Goal: Navigation & Orientation: Find specific page/section

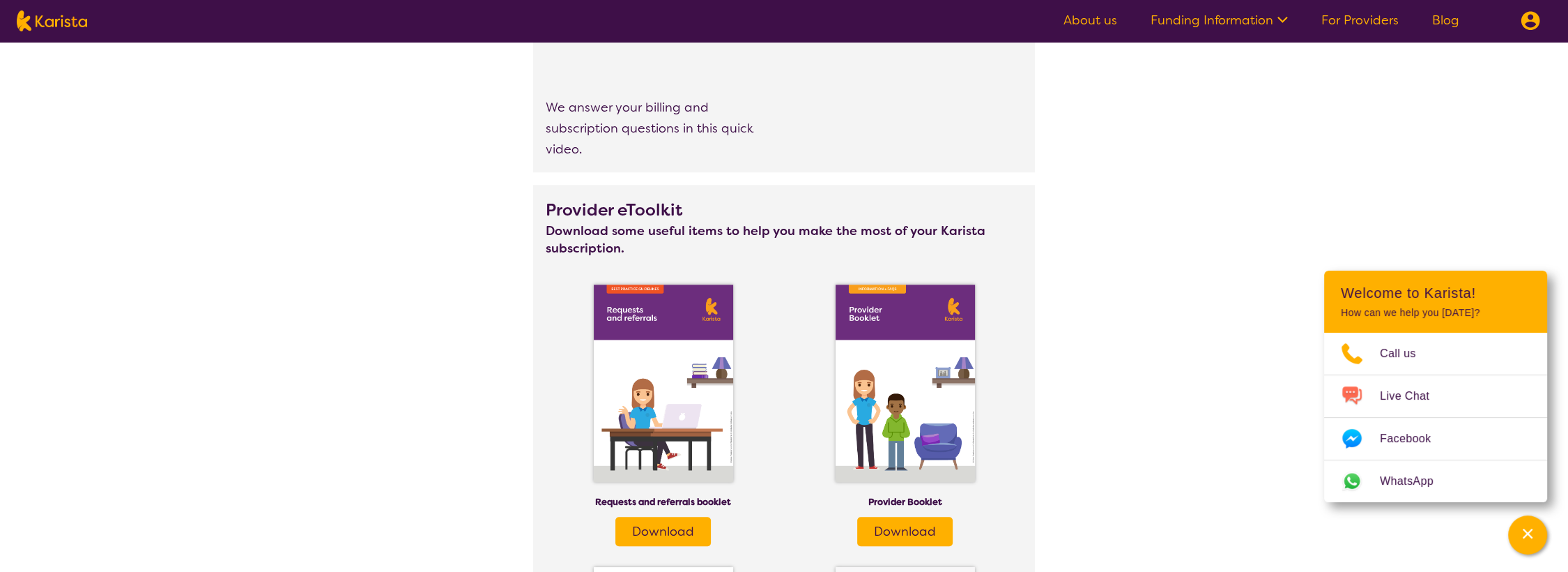
scroll to position [1472, 0]
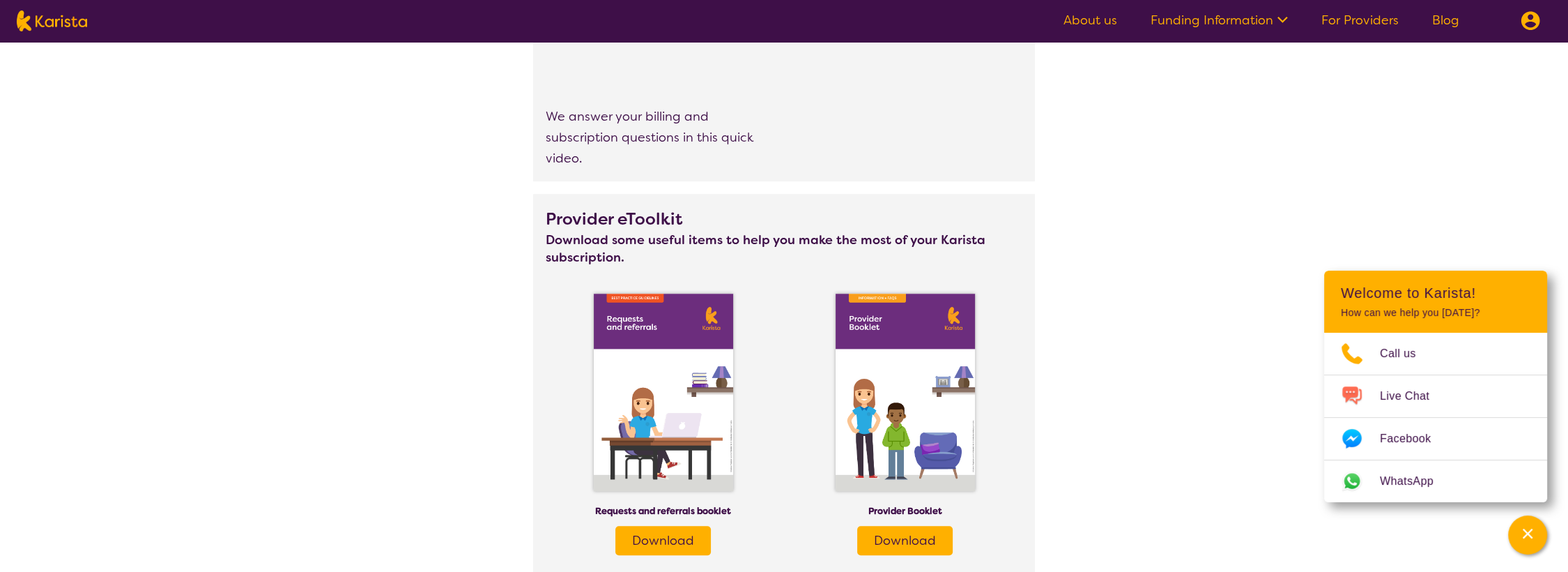
click at [1369, 25] on link "For Providers" at bounding box center [1359, 20] width 78 height 17
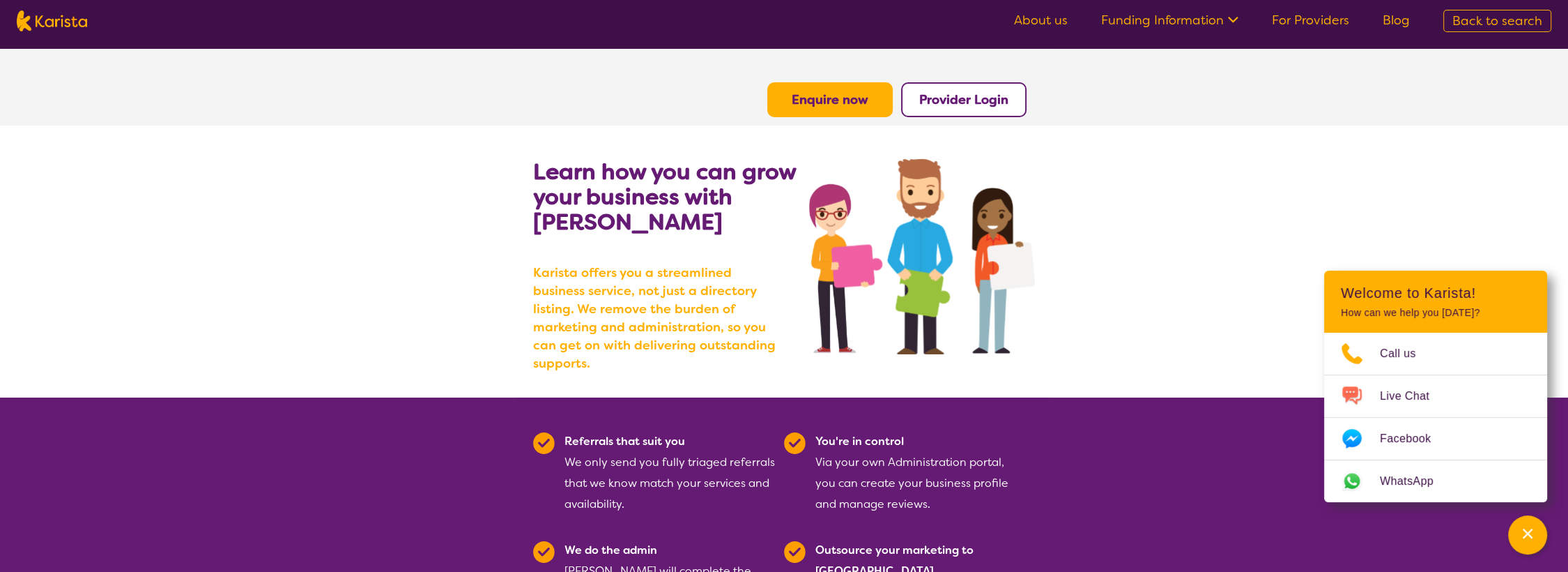
click at [985, 101] on b "Provider Login" at bounding box center [963, 100] width 90 height 17
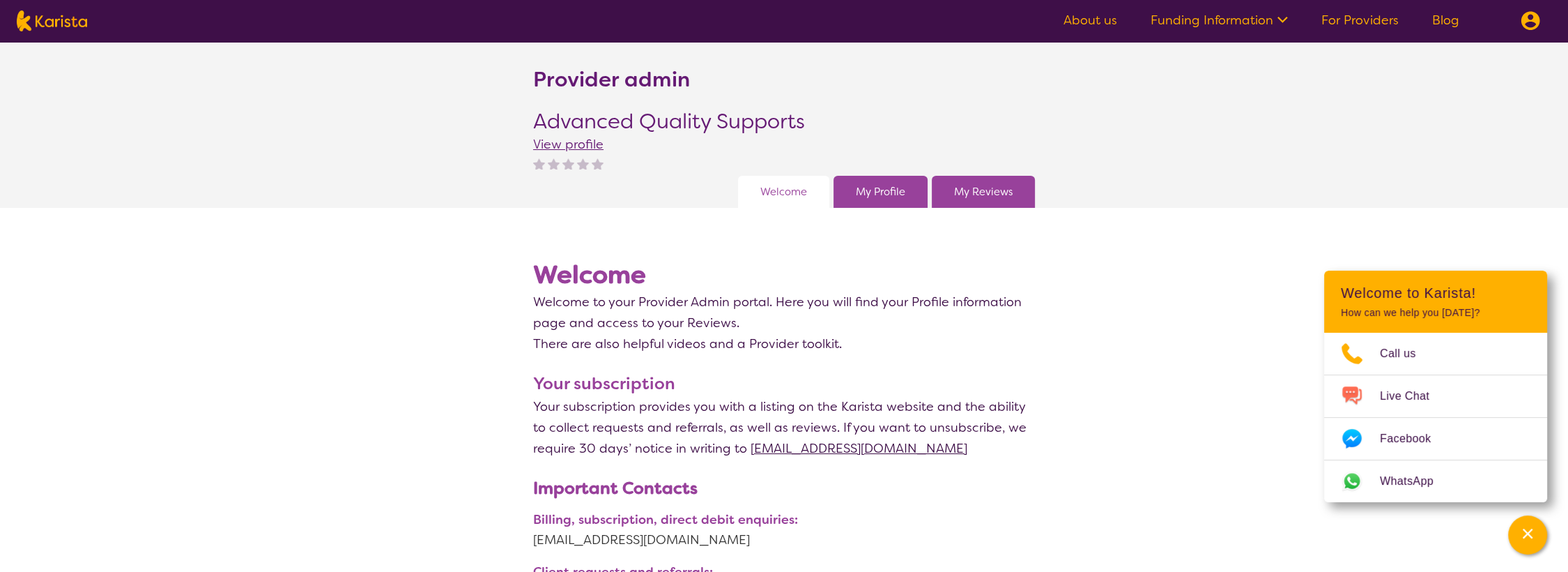
click at [569, 145] on span "View profile" at bounding box center [568, 144] width 70 height 17
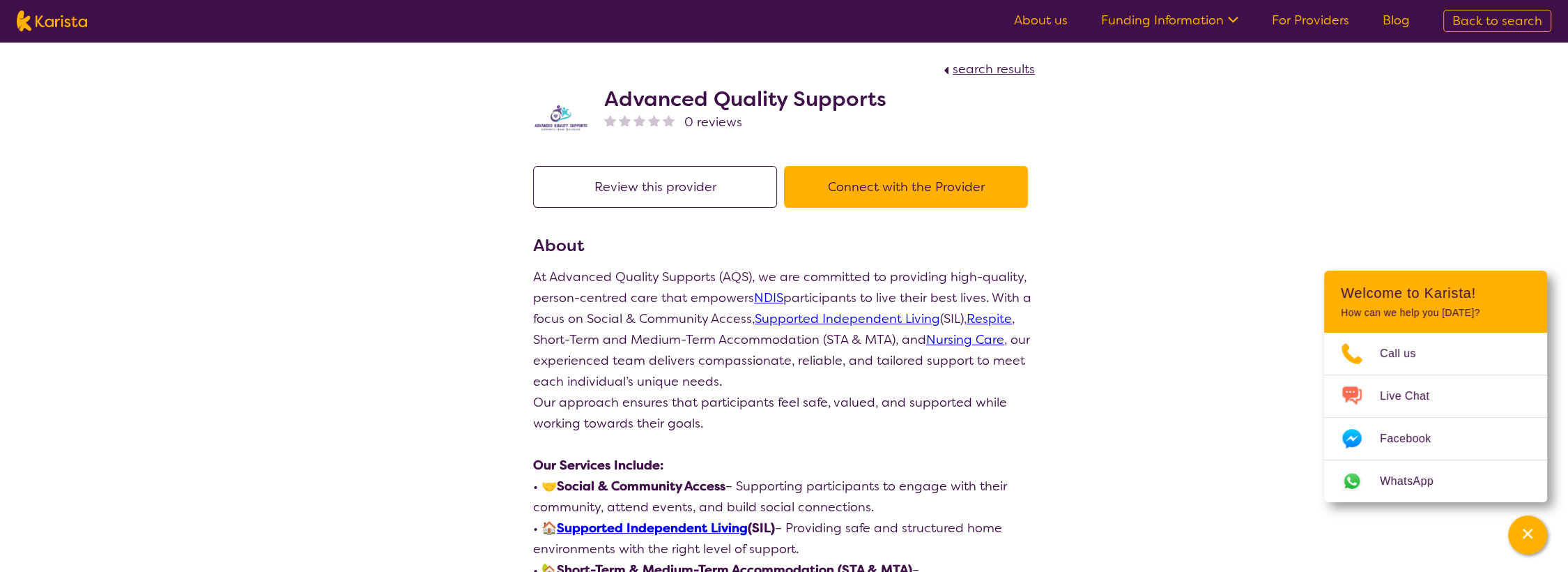
scroll to position [154, 0]
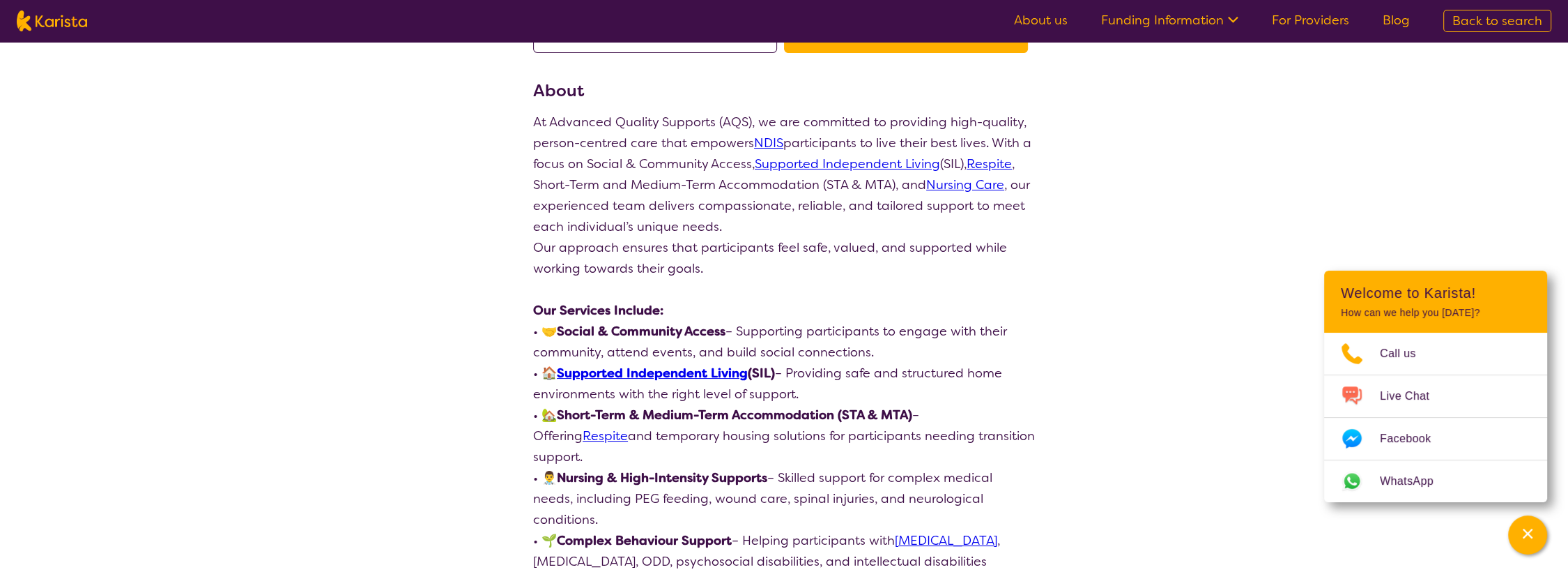
click at [659, 371] on link "Supported Independent Living" at bounding box center [652, 373] width 191 height 17
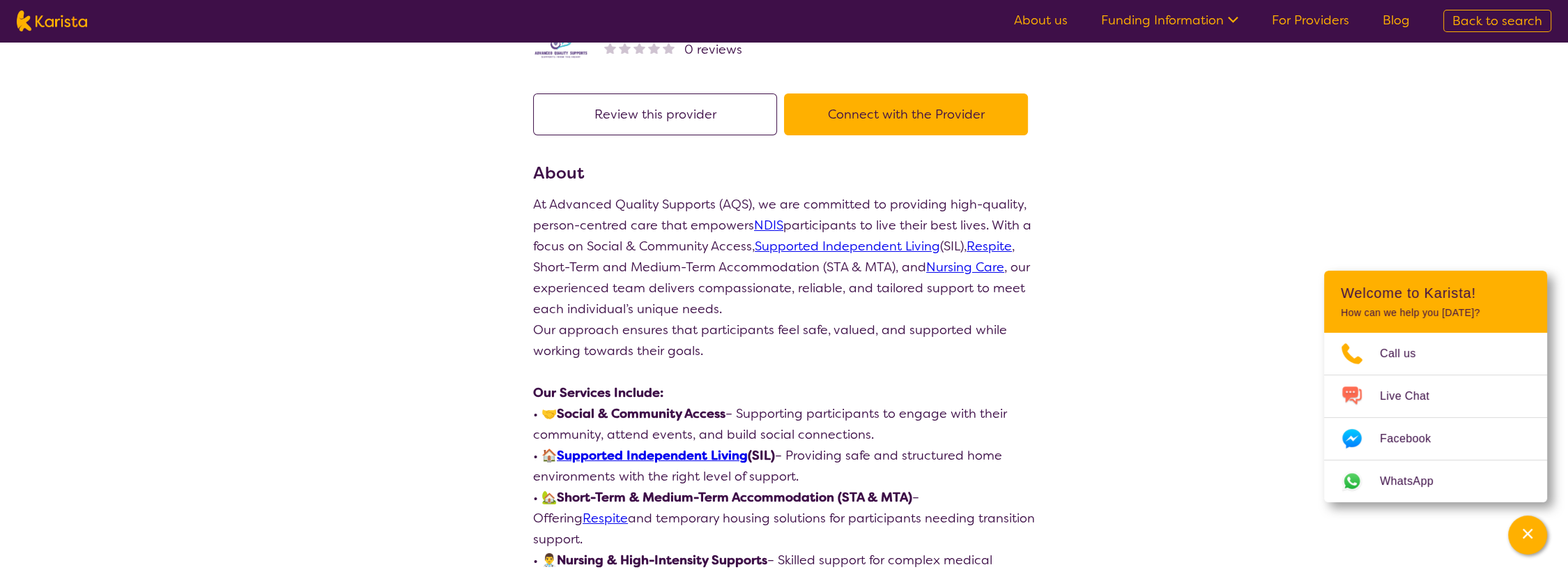
scroll to position [0, 0]
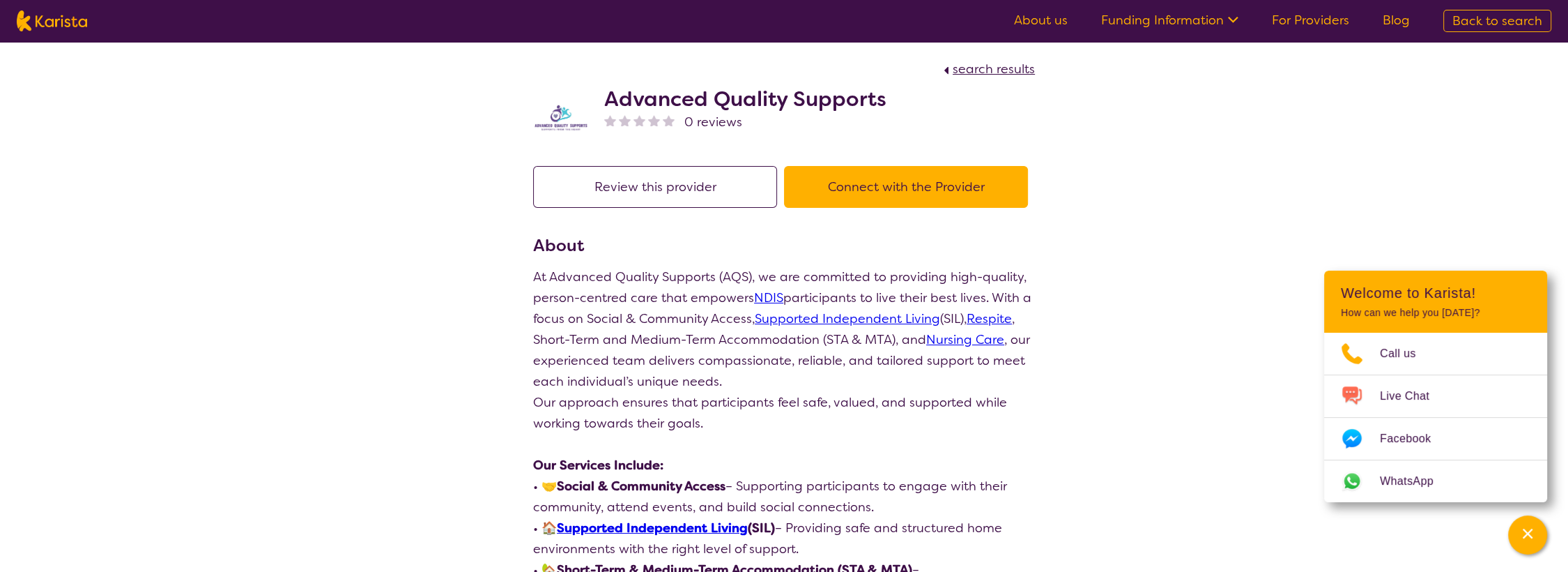
click at [1313, 23] on link "For Providers" at bounding box center [1310, 20] width 78 height 17
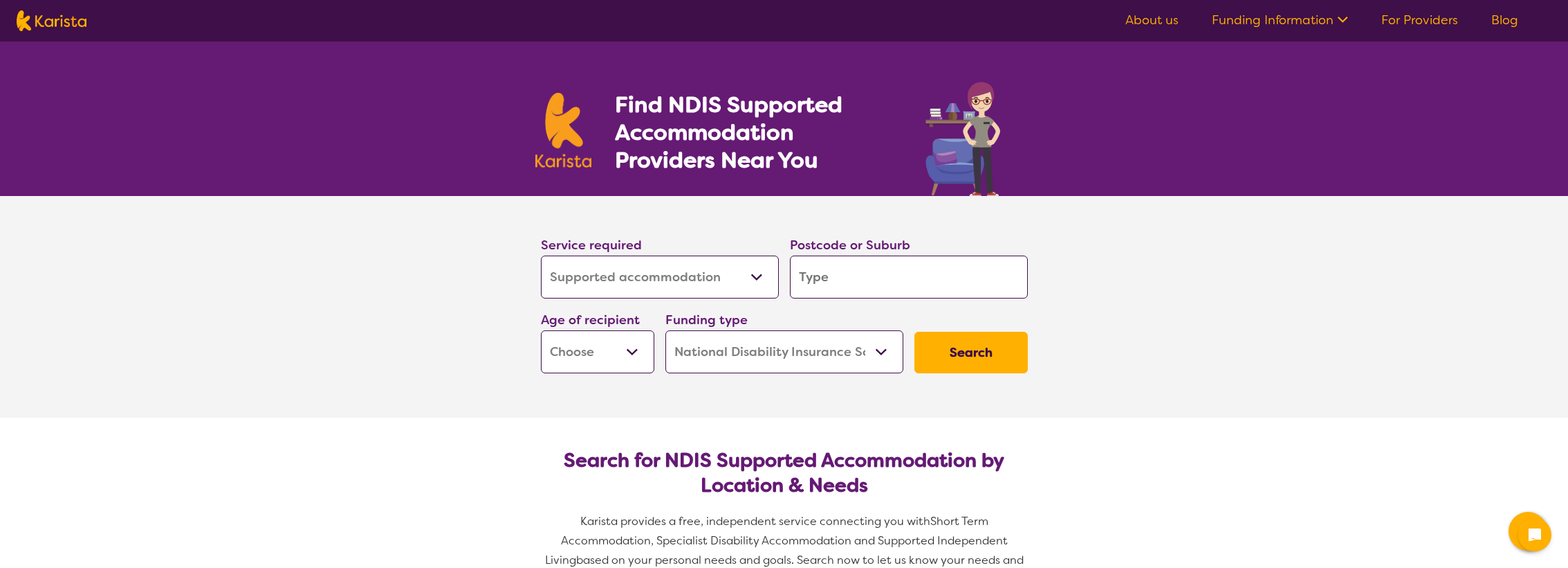
select select "Supported accommodation"
select select "NDIS"
select select "Supported accommodation"
select select "NDIS"
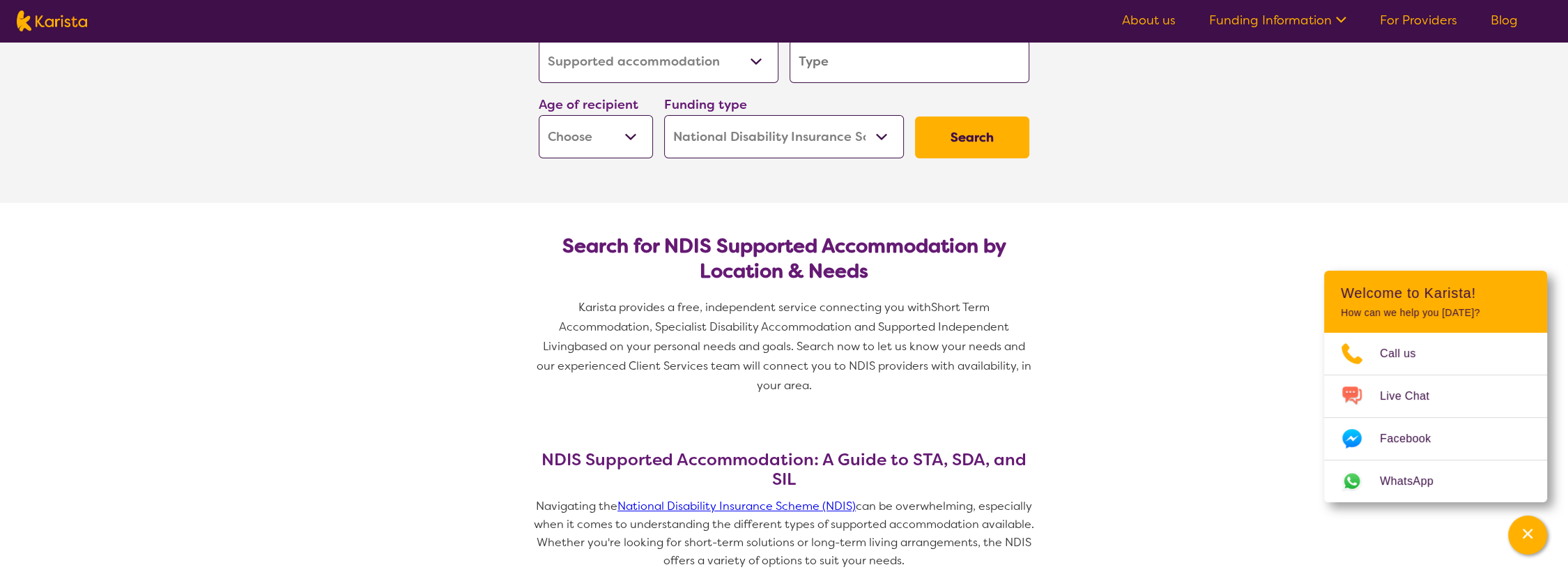
scroll to position [232, 0]
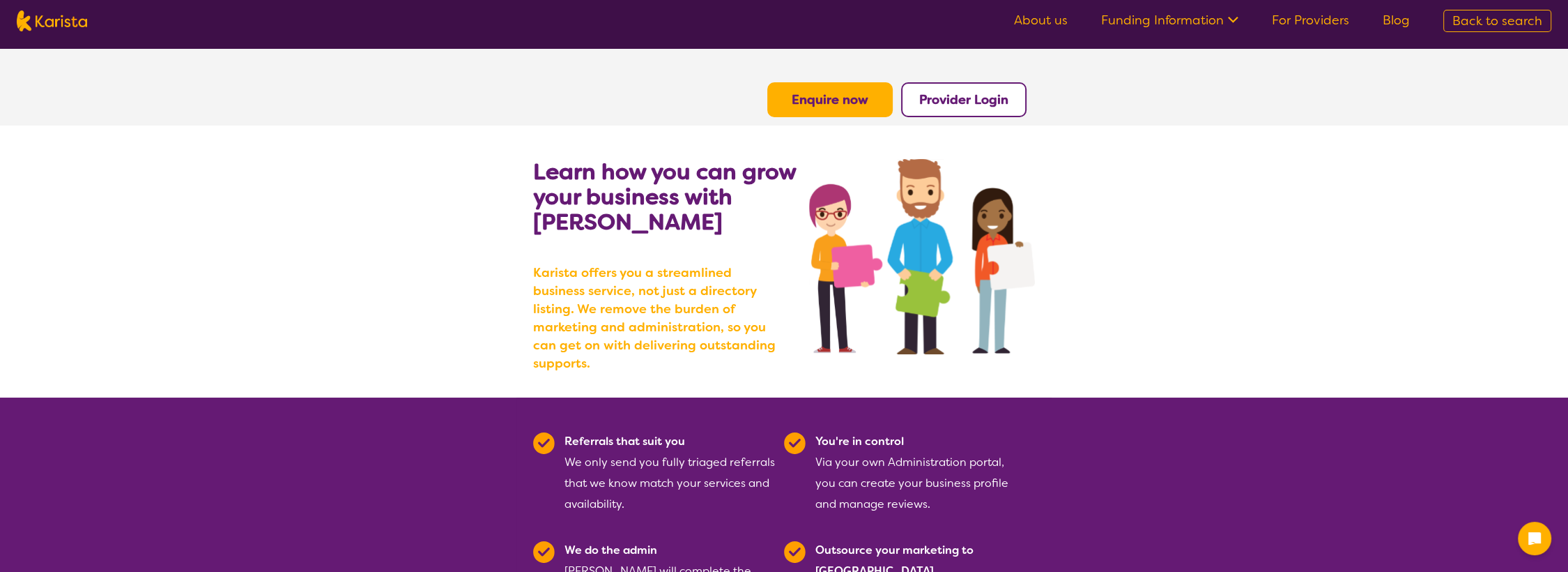
click at [975, 101] on b "Provider Login" at bounding box center [963, 100] width 90 height 17
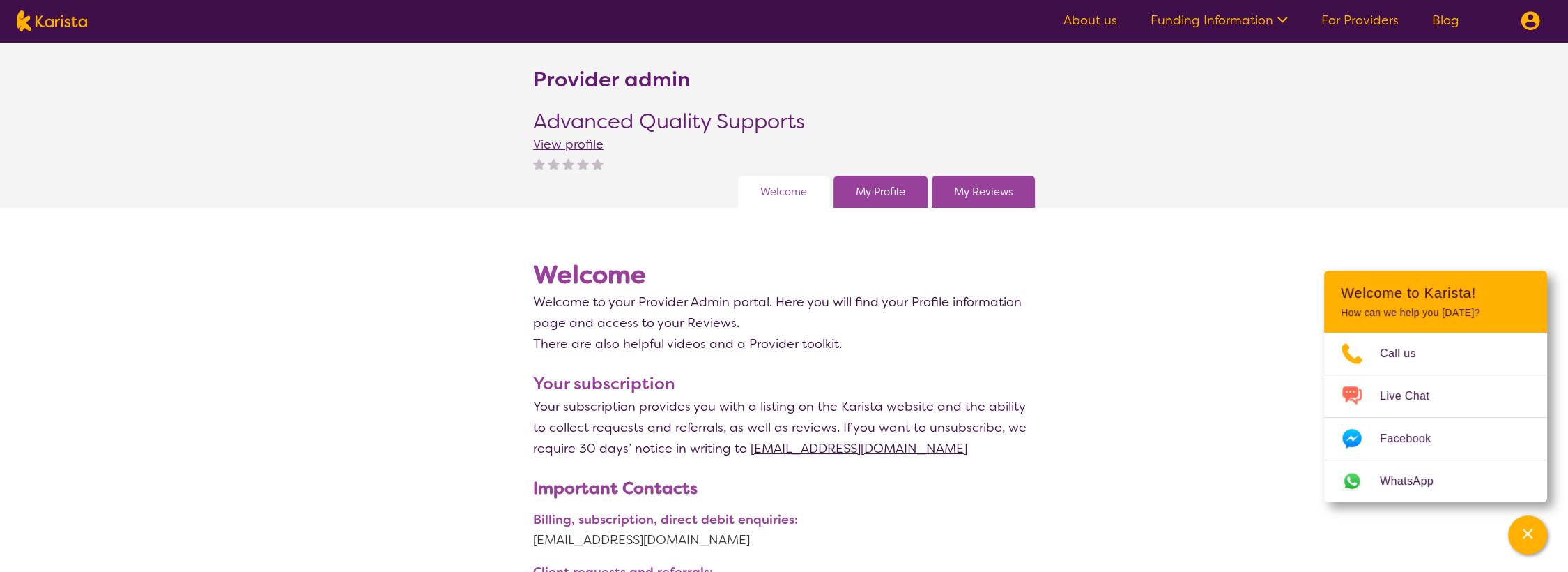
click at [558, 148] on span "View profile" at bounding box center [568, 144] width 70 height 17
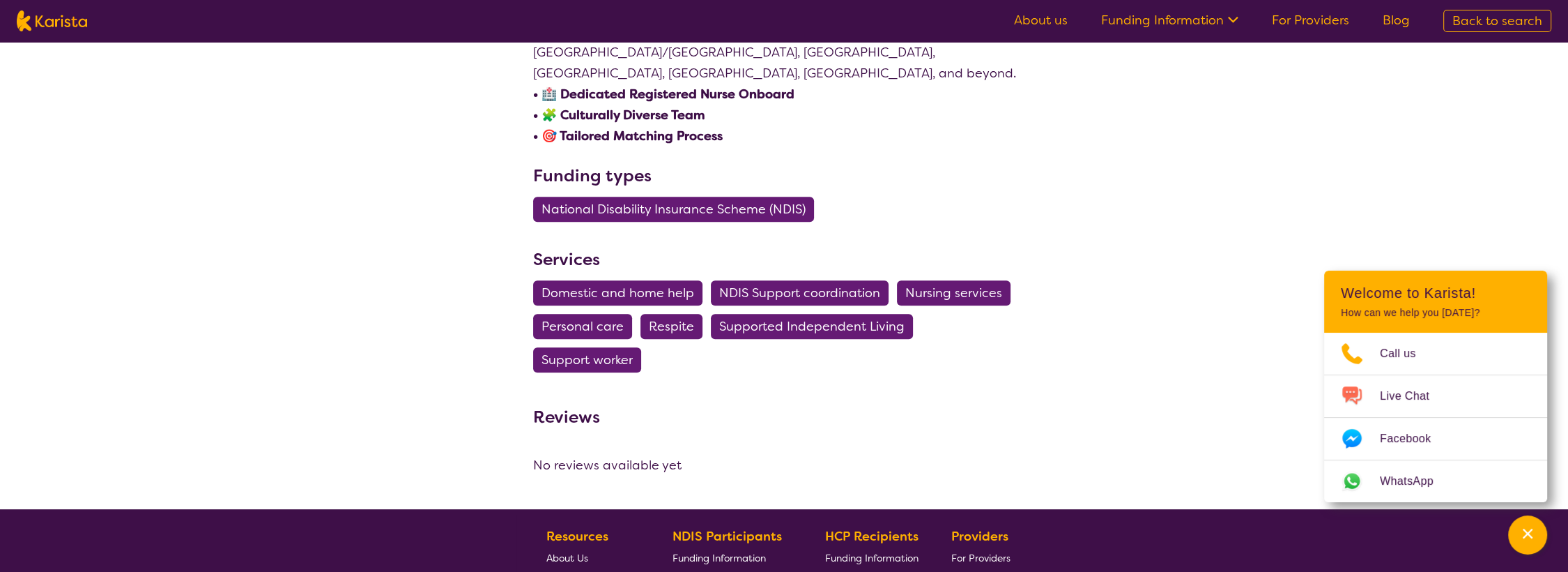
scroll to position [1006, 0]
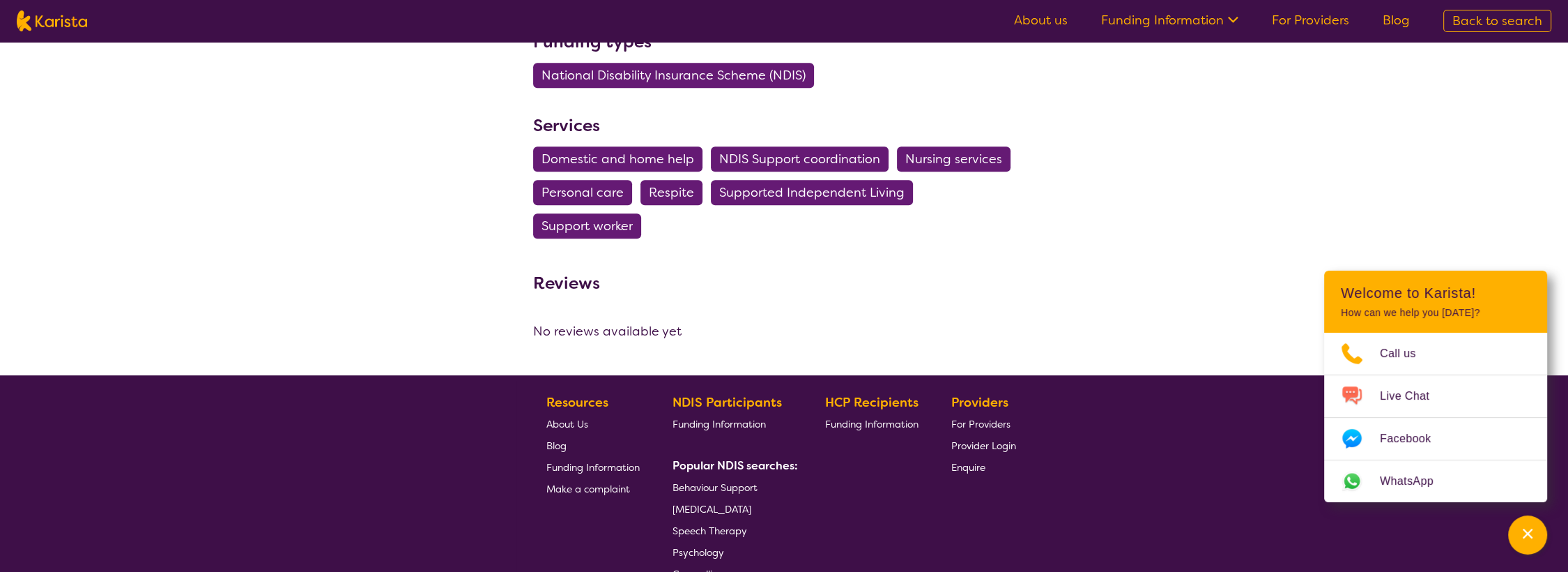
click at [971, 439] on span "Provider Login" at bounding box center [983, 445] width 65 height 13
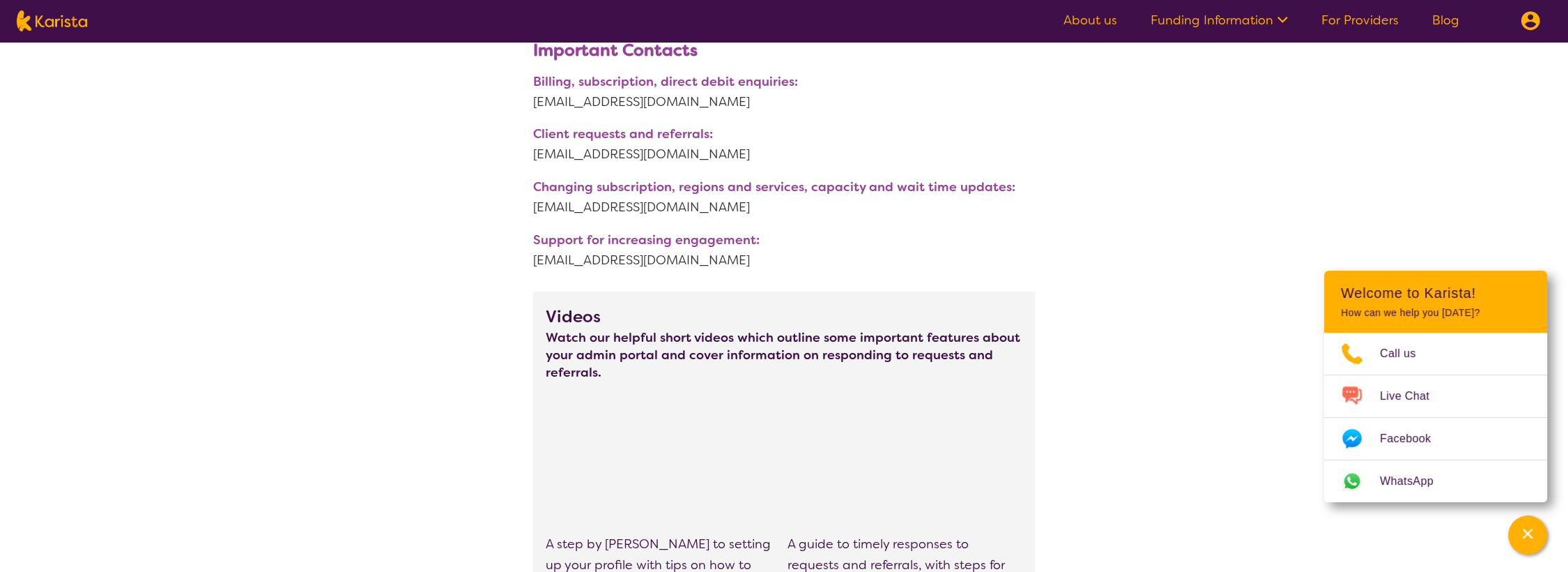
scroll to position [464, 0]
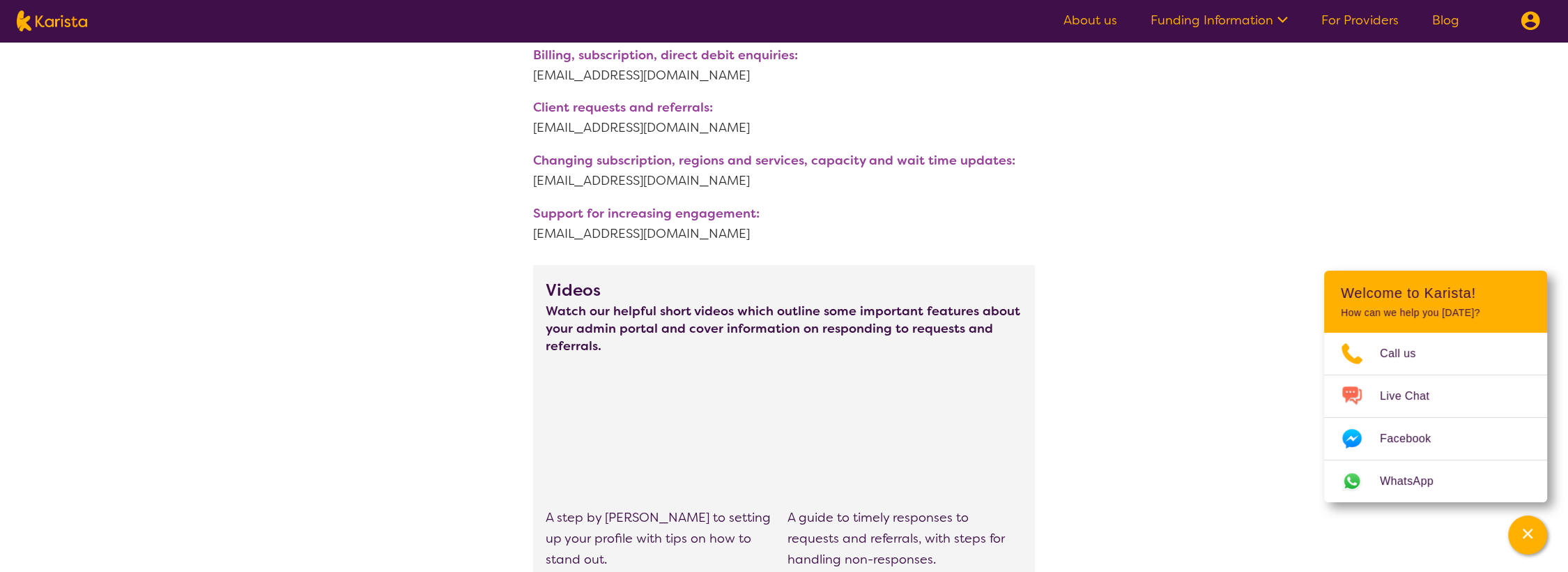
click at [1202, 19] on link "Funding Information" at bounding box center [1219, 20] width 138 height 17
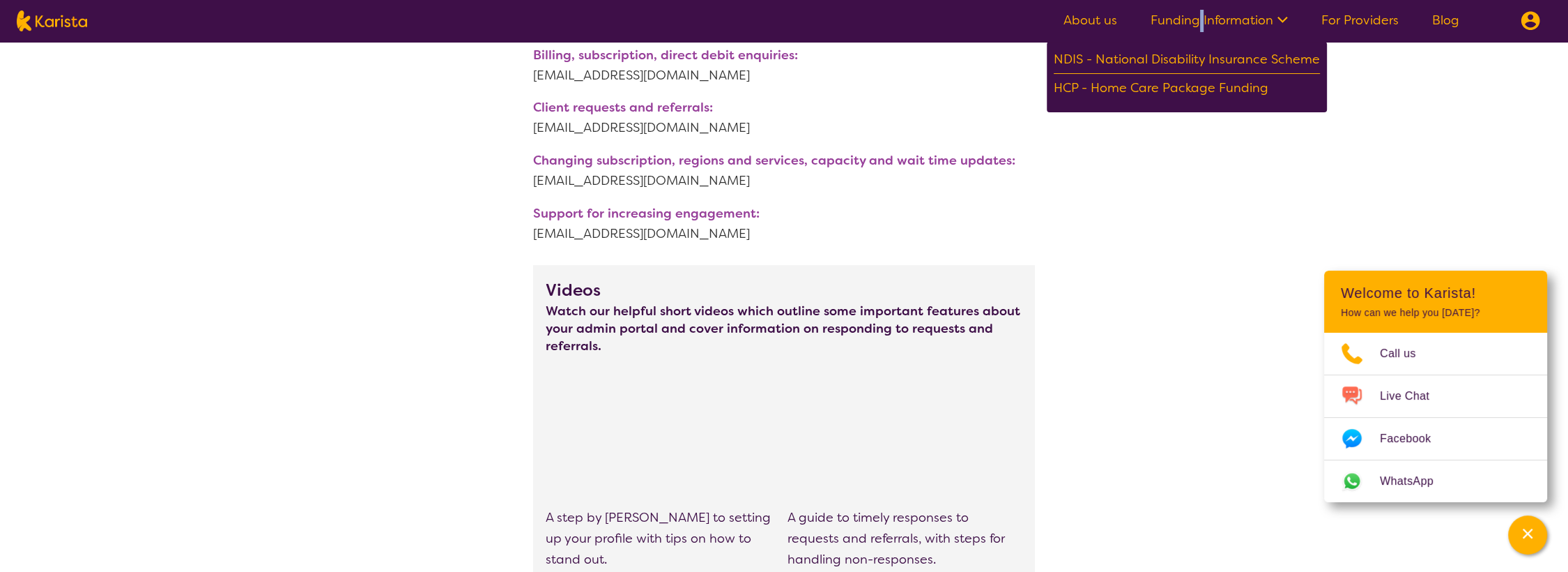
click at [1092, 18] on link "About us" at bounding box center [1090, 20] width 54 height 17
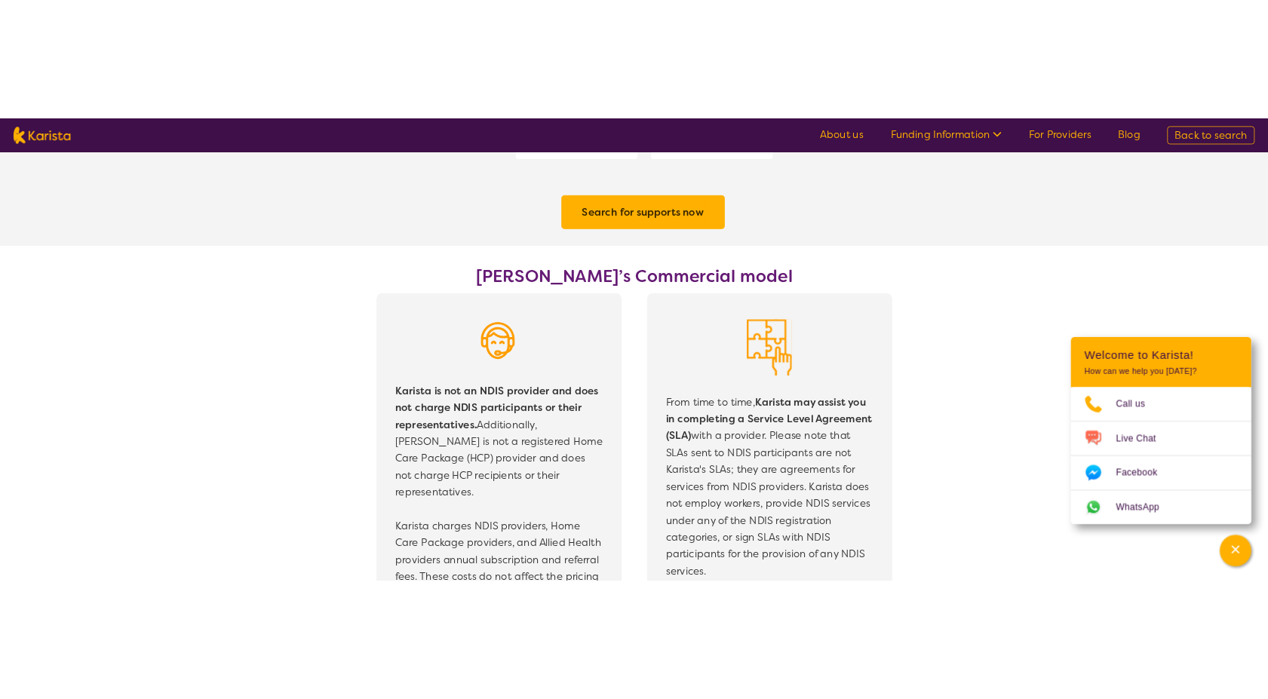
scroll to position [2515, 0]
